Goal: Find specific page/section: Find specific page/section

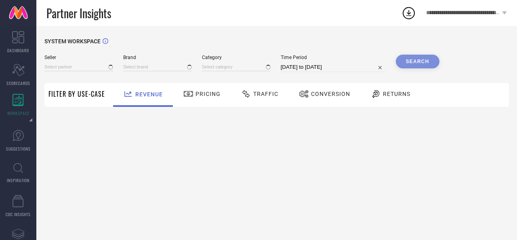
type input "All"
type input "1 STOP FASHION"
type input "All"
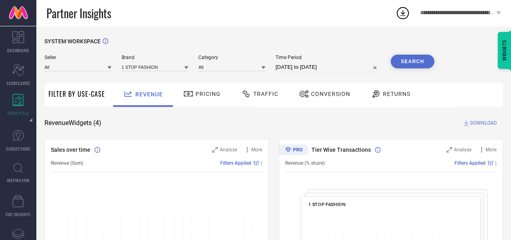
click at [111, 66] on icon at bounding box center [110, 67] width 4 height 4
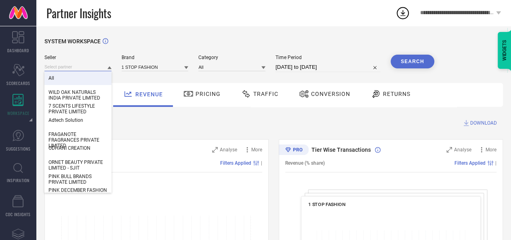
click at [60, 65] on input at bounding box center [77, 67] width 67 height 8
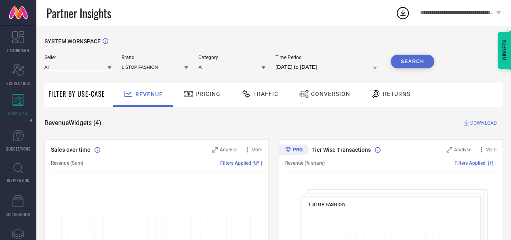
paste input "PINK CACTII PRIVATE LIMITED-[GEOGRAPHIC_DATA]"
type input "PINK CACTII PRIVATE LIMITED"
click at [61, 66] on input "PINK CACTII PRIVATE LIMITED" at bounding box center [77, 67] width 67 height 8
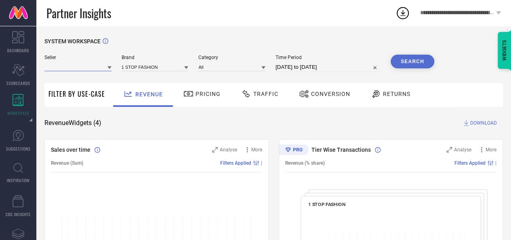
scroll to position [0, 0]
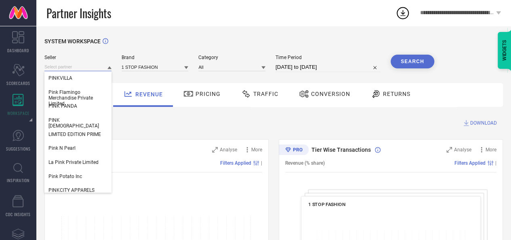
paste input "PINK CACTII PRIVATE LIMITED-[GEOGRAPHIC_DATA]"
type input "PINK CACTII PRIVATE LIMITED"
click at [90, 66] on input "PINK CACTII PRIVATE LIMITED" at bounding box center [77, 67] width 67 height 8
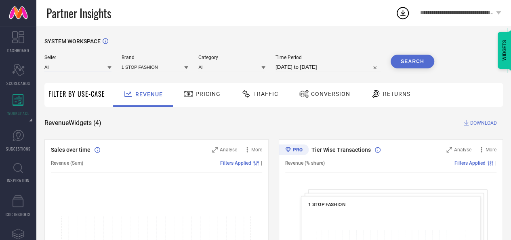
paste input "PINK CACTII PRIVATE LIMITED-"
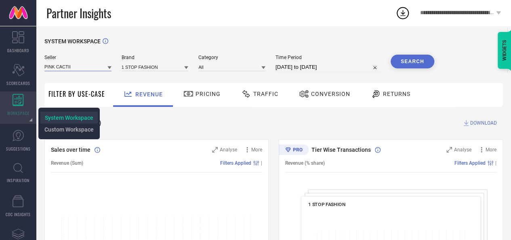
type input "PINK CACTII"
click at [56, 120] on span "System Workspace" at bounding box center [69, 117] width 49 height 6
click at [58, 116] on span "System Workspace" at bounding box center [69, 117] width 49 height 6
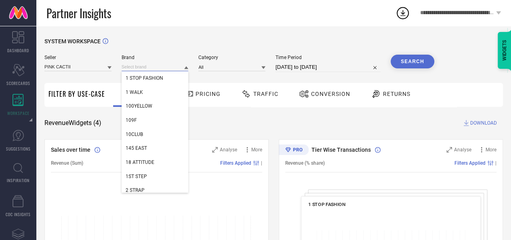
click at [161, 68] on input at bounding box center [155, 67] width 67 height 8
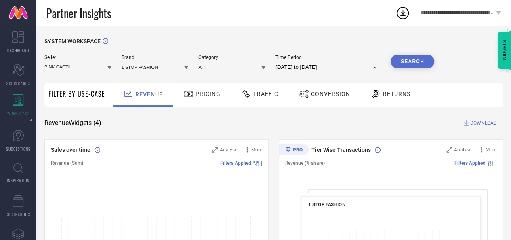
click at [187, 68] on icon at bounding box center [186, 67] width 4 height 3
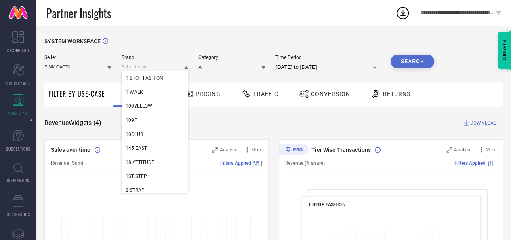
click at [132, 70] on input at bounding box center [155, 67] width 67 height 8
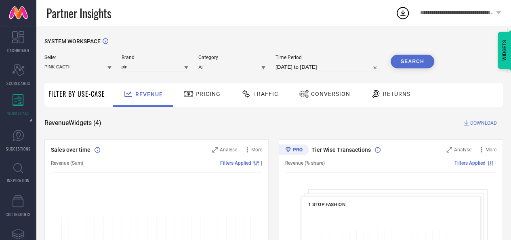
type input "pin"
click at [110, 69] on icon at bounding box center [110, 67] width 4 height 4
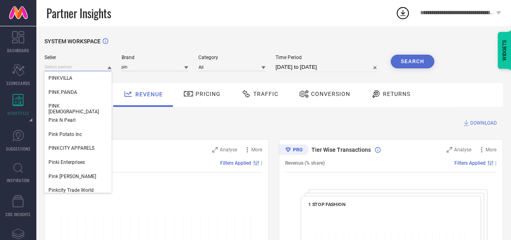
click at [72, 68] on input at bounding box center [77, 67] width 67 height 8
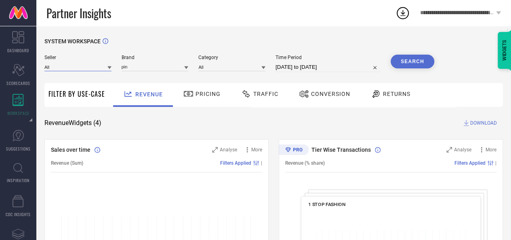
paste input "Terra living-[GEOGRAPHIC_DATA]"
type input "Terra living"
click at [410, 61] on button "Search" at bounding box center [413, 62] width 44 height 14
click at [109, 68] on icon at bounding box center [110, 67] width 4 height 3
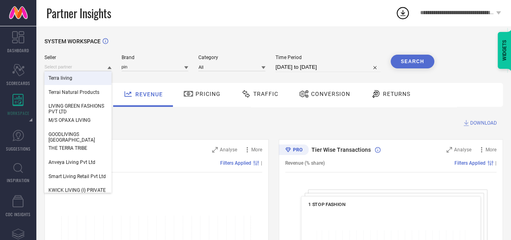
click at [63, 77] on span "Terra living" at bounding box center [61, 78] width 24 height 6
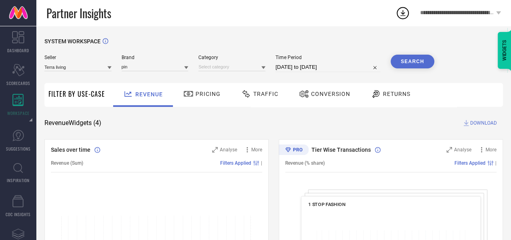
click at [185, 65] on div at bounding box center [186, 67] width 4 height 8
click at [109, 68] on icon at bounding box center [110, 67] width 4 height 3
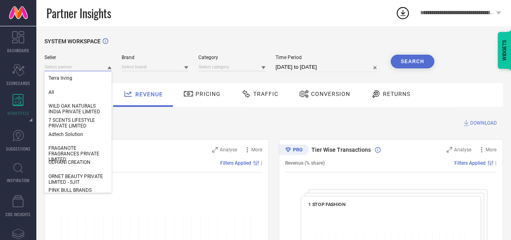
click at [61, 68] on input at bounding box center [77, 67] width 67 height 8
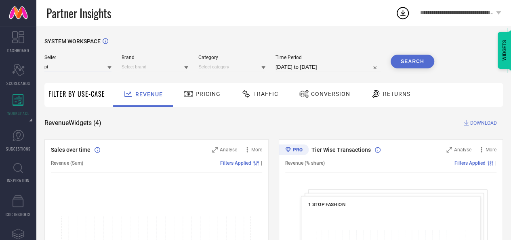
type input "p"
type input "c"
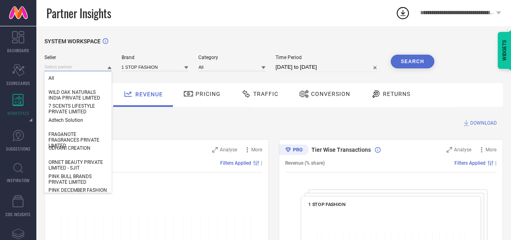
click at [84, 66] on input at bounding box center [77, 67] width 67 height 8
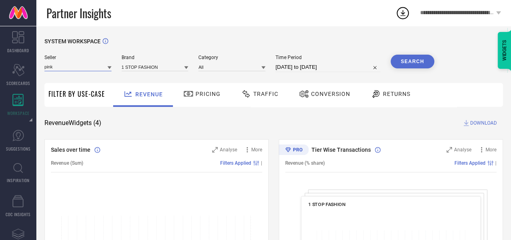
type input "pink"
